Goal: Task Accomplishment & Management: Use online tool/utility

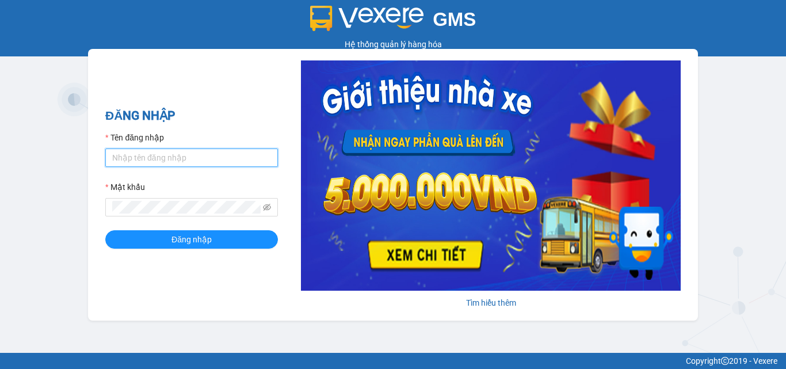
click at [188, 165] on input "Tên đăng nhập" at bounding box center [191, 157] width 173 height 18
type input "thoa.phuongnam"
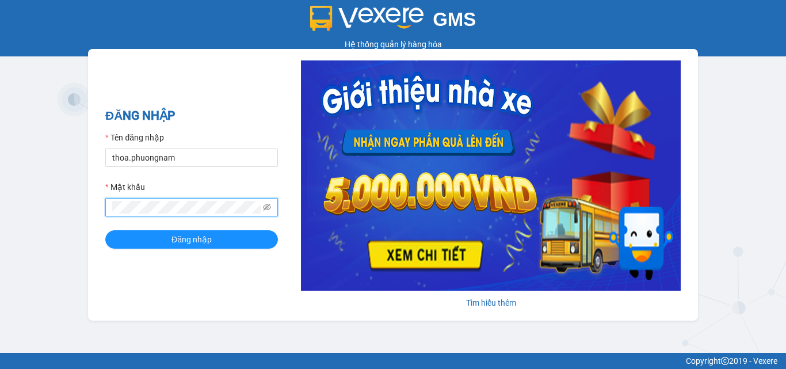
click at [105, 230] on button "Đăng nhập" at bounding box center [191, 239] width 173 height 18
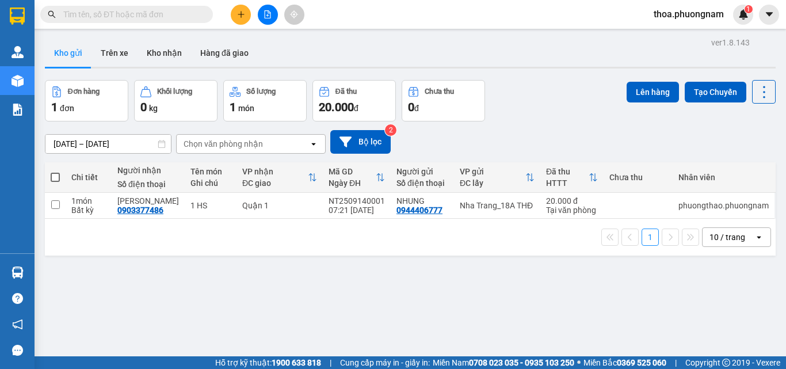
click at [156, 19] on input "text" at bounding box center [131, 14] width 136 height 13
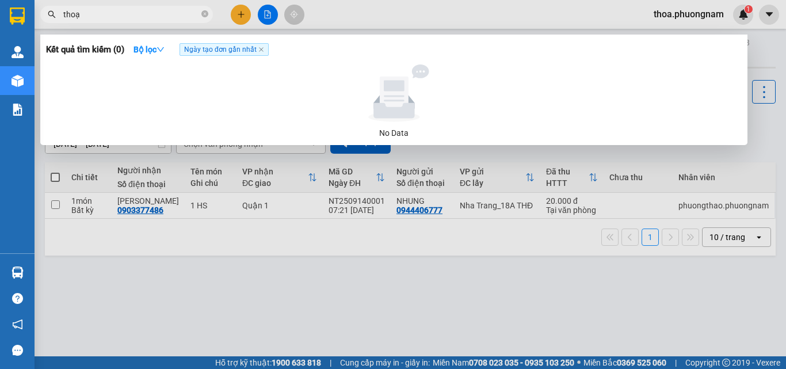
type input "thoại"
